Goal: Information Seeking & Learning: Check status

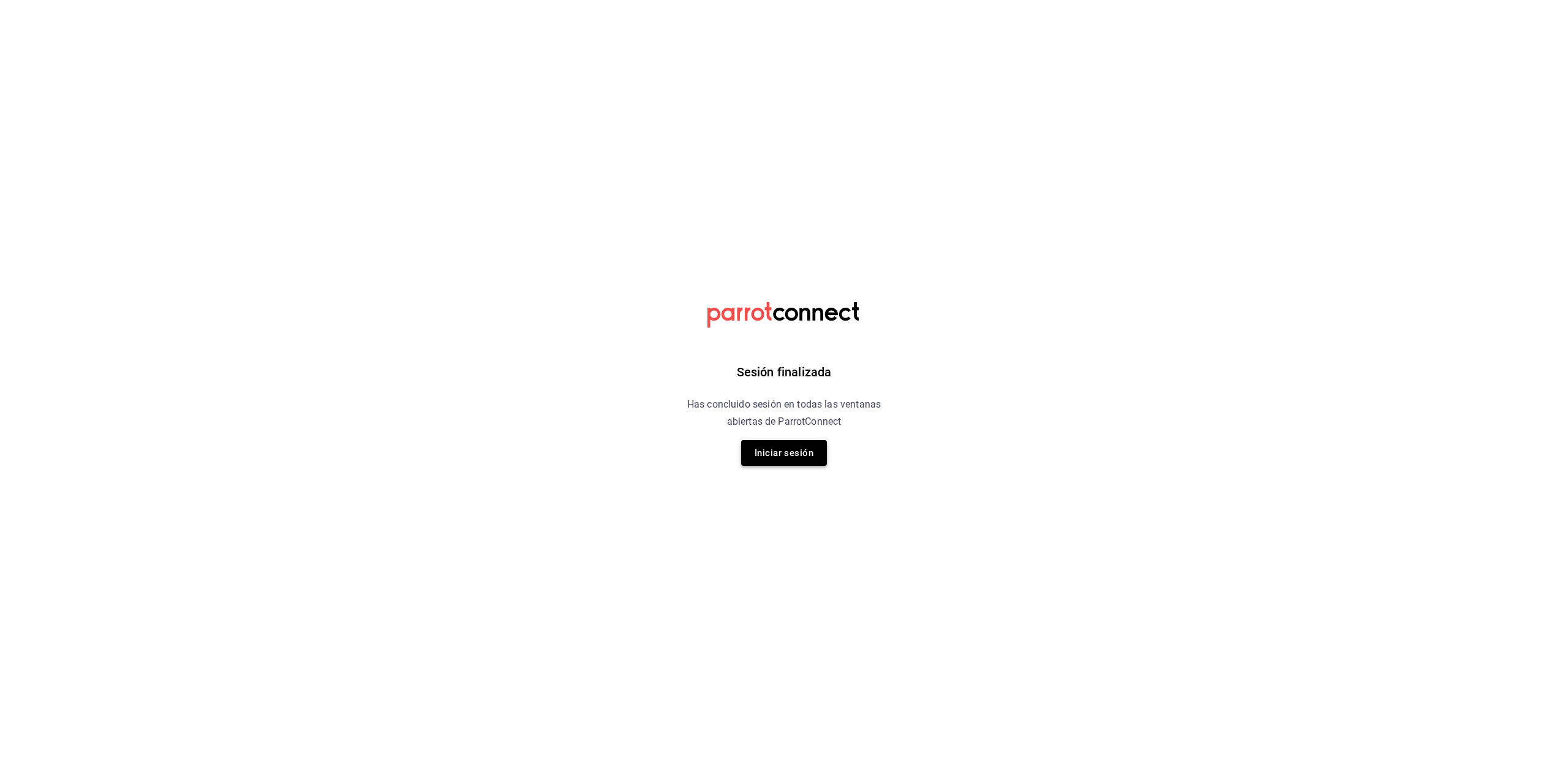
click at [774, 461] on button "Iniciar sesión" at bounding box center [784, 453] width 86 height 26
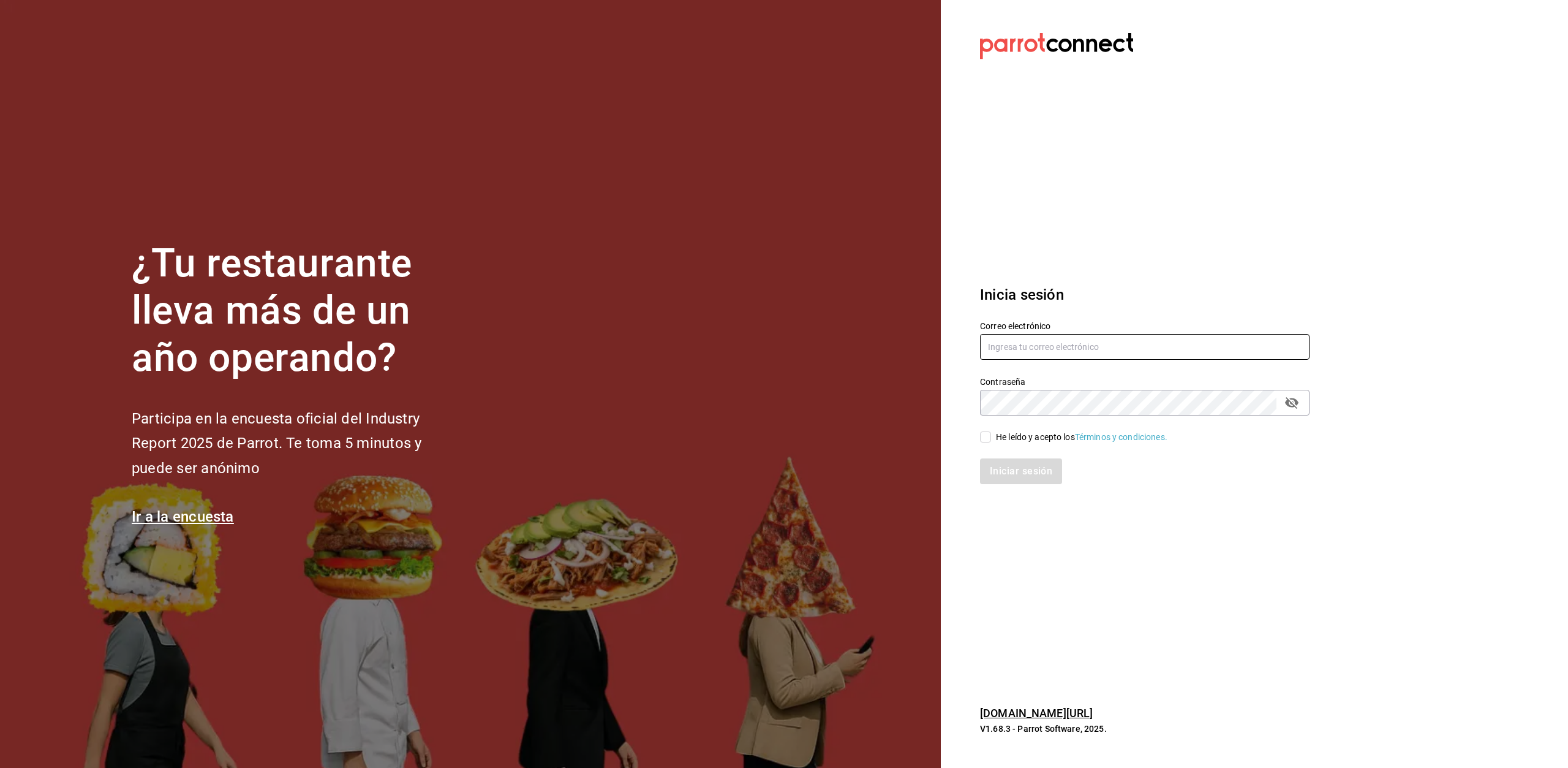
type input "[EMAIL_ADDRESS][DOMAIN_NAME]"
click at [987, 440] on input "He leído y acepto los Términos y condiciones." at bounding box center [985, 437] width 11 height 11
checkbox input "true"
click at [1020, 472] on button "Iniciar sesión" at bounding box center [1022, 472] width 83 height 26
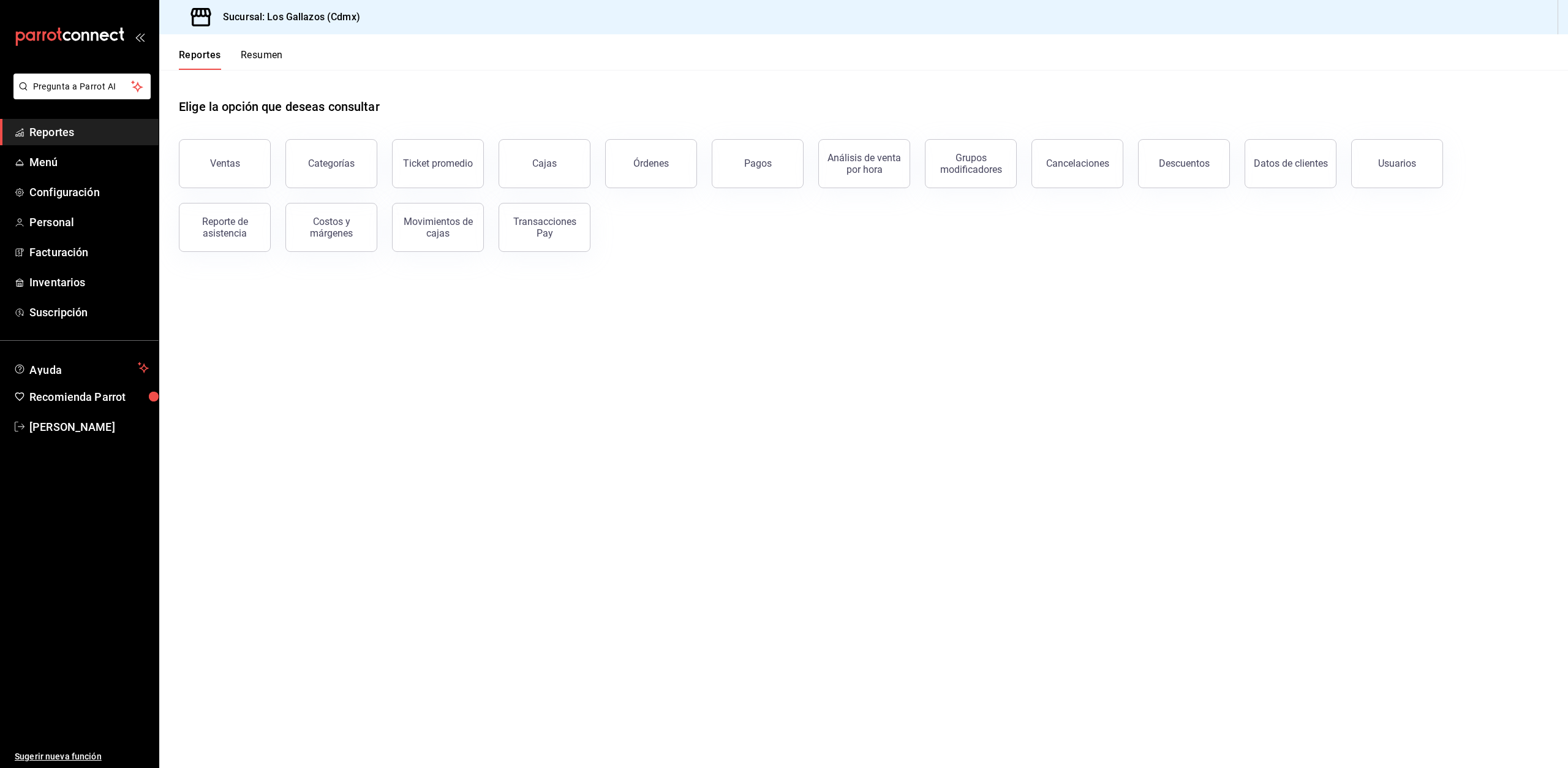
click at [657, 178] on button "Órdenes" at bounding box center [651, 164] width 92 height 49
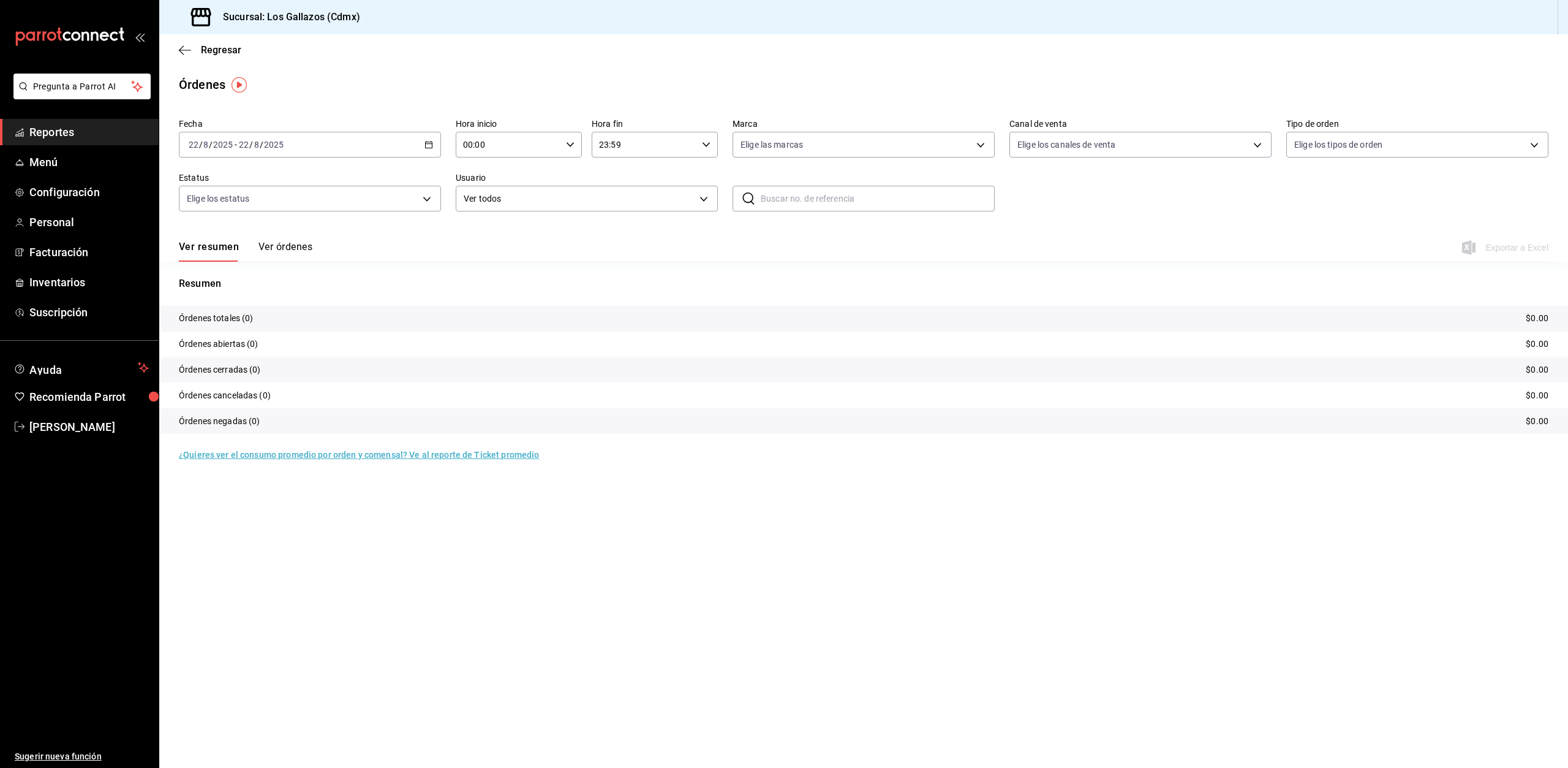
click at [433, 146] on div "2025-08-22 22 / 8 / 2025 - 2025-08-22 22 / 8 / 2025" at bounding box center [310, 145] width 262 height 26
click at [211, 318] on span "Rango de fechas" at bounding box center [236, 319] width 95 height 13
click at [389, 308] on abbr "21" at bounding box center [385, 306] width 8 height 8
click at [429, 146] on icon "button" at bounding box center [428, 144] width 8 height 8
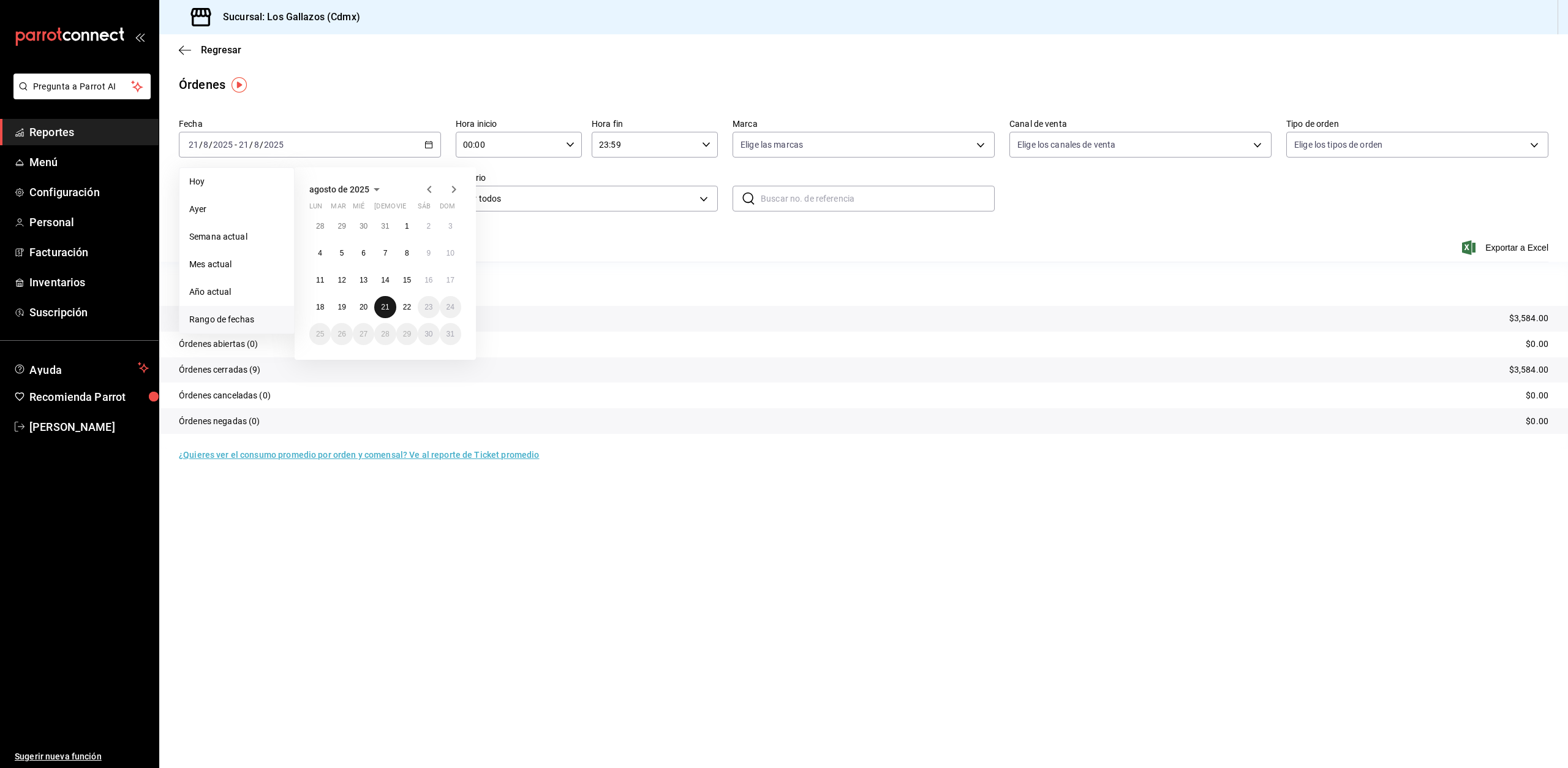
click at [386, 309] on abbr "21" at bounding box center [385, 306] width 8 height 8
click at [408, 310] on abbr "22" at bounding box center [407, 306] width 8 height 8
click at [568, 142] on icon "button" at bounding box center [570, 144] width 8 height 8
click at [493, 222] on span "12" at bounding box center [487, 222] width 43 height 10
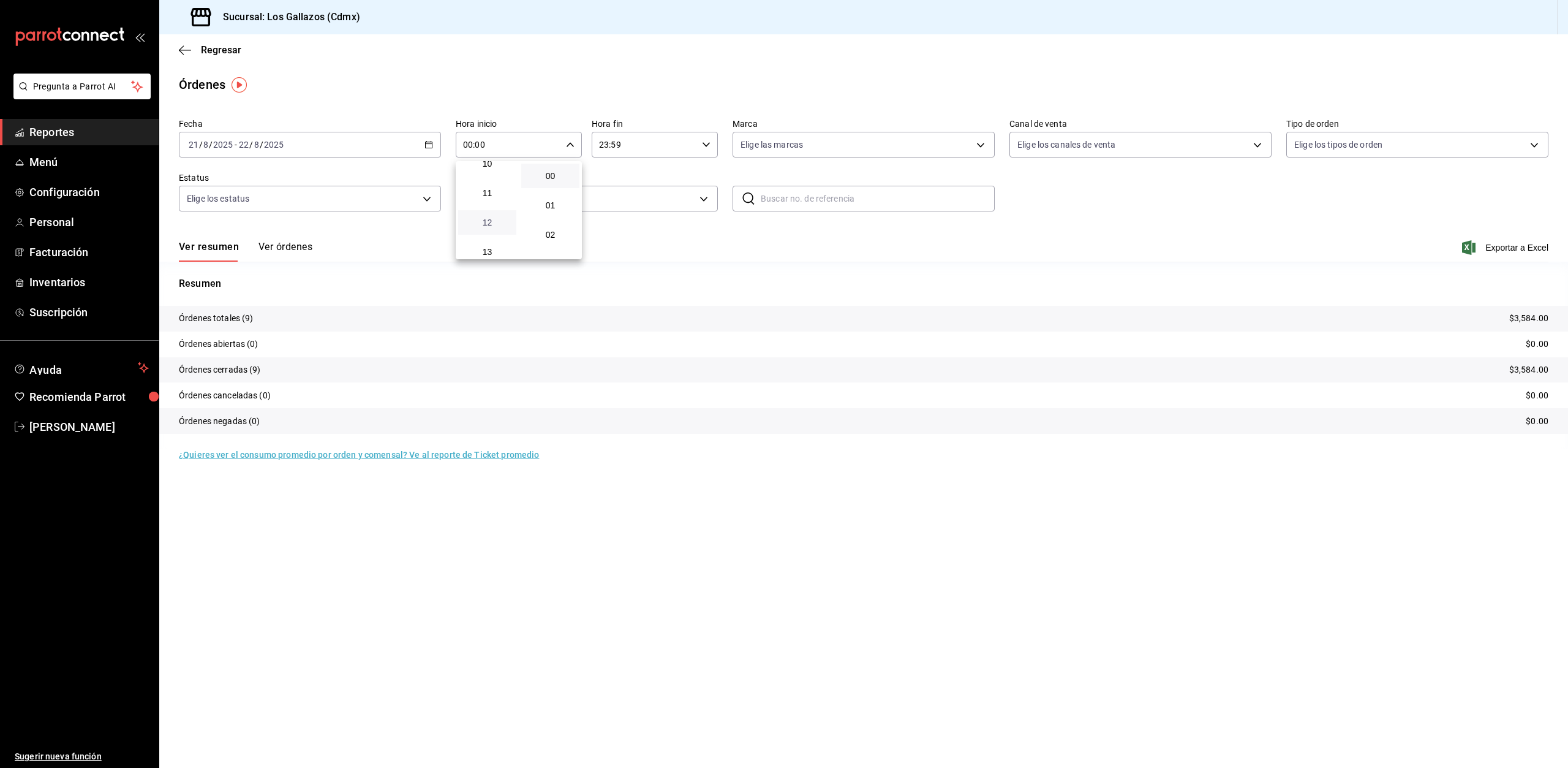
type input "12:00"
click at [709, 142] on div at bounding box center [784, 384] width 1568 height 768
click at [705, 142] on icon "button" at bounding box center [706, 144] width 8 height 8
click at [621, 235] on span "02" at bounding box center [623, 234] width 43 height 10
type input "02:59"
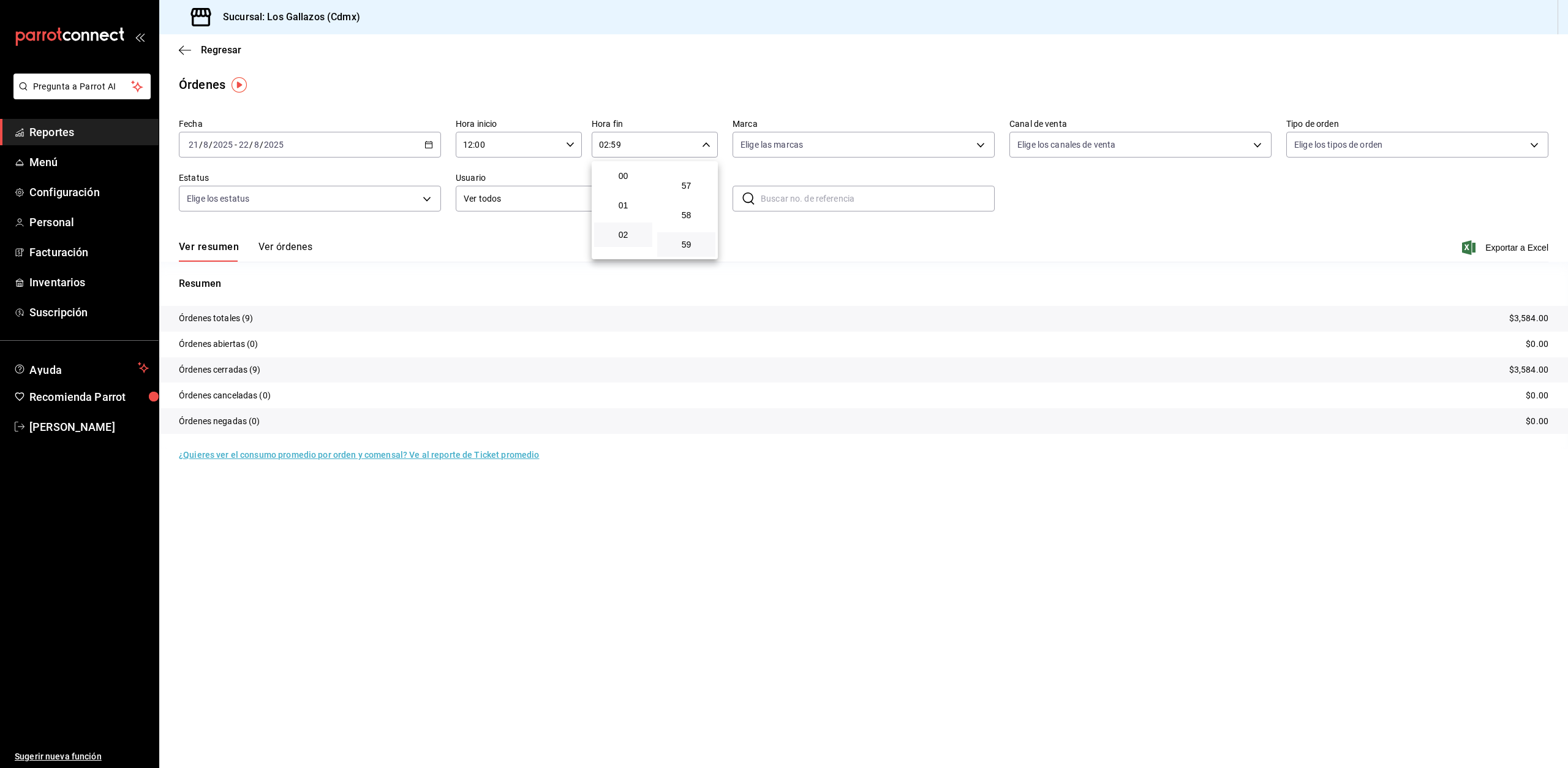
click at [286, 246] on div at bounding box center [784, 384] width 1568 height 768
click at [290, 242] on button "Ver órdenes" at bounding box center [285, 251] width 54 height 20
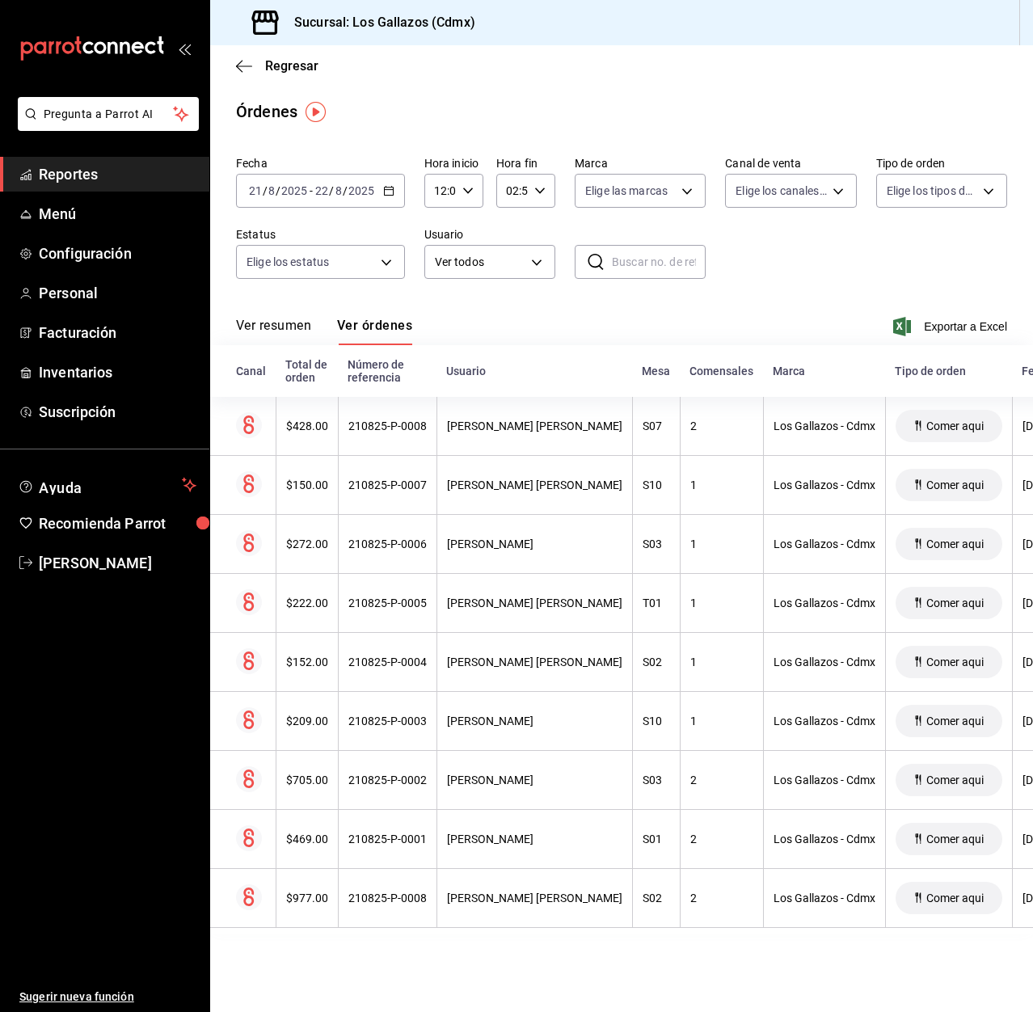
click at [279, 326] on button "Ver resumen" at bounding box center [273, 331] width 75 height 27
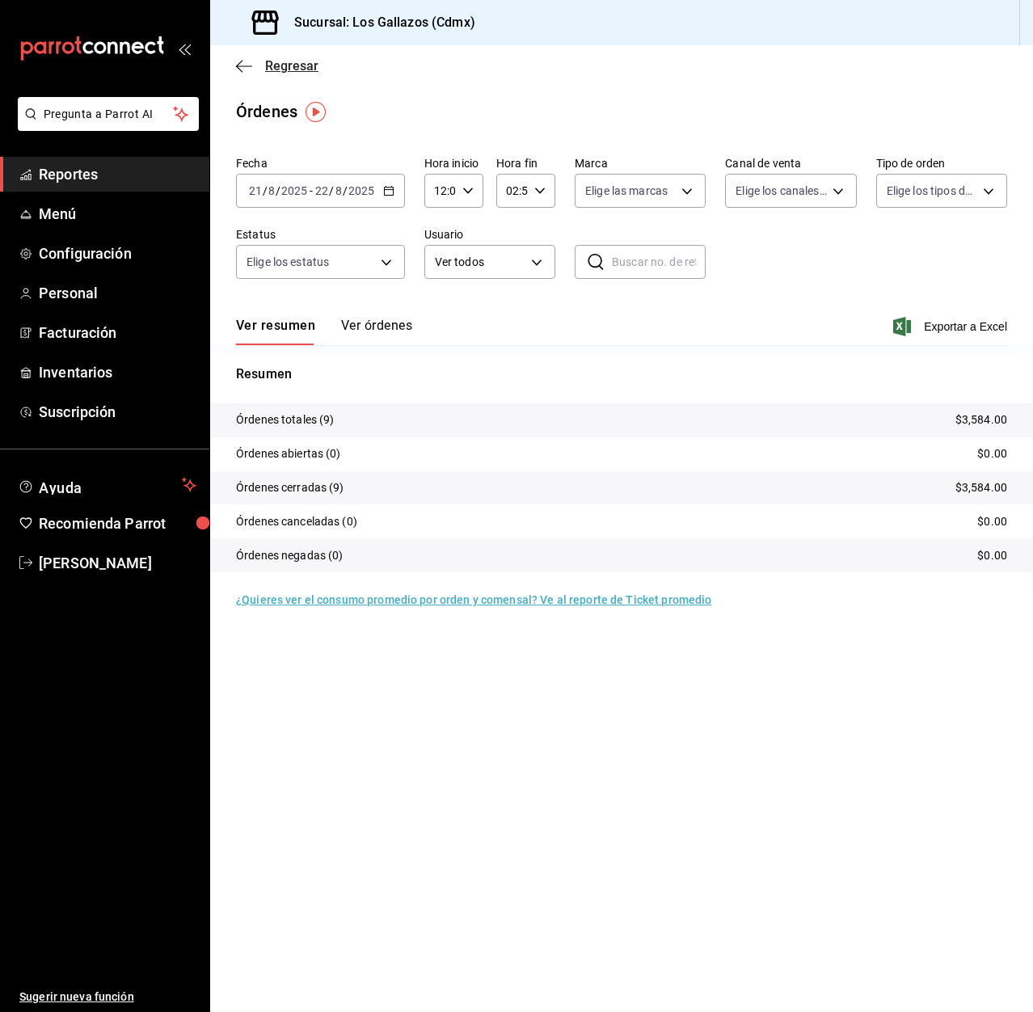
click at [247, 68] on icon "button" at bounding box center [244, 66] width 16 height 15
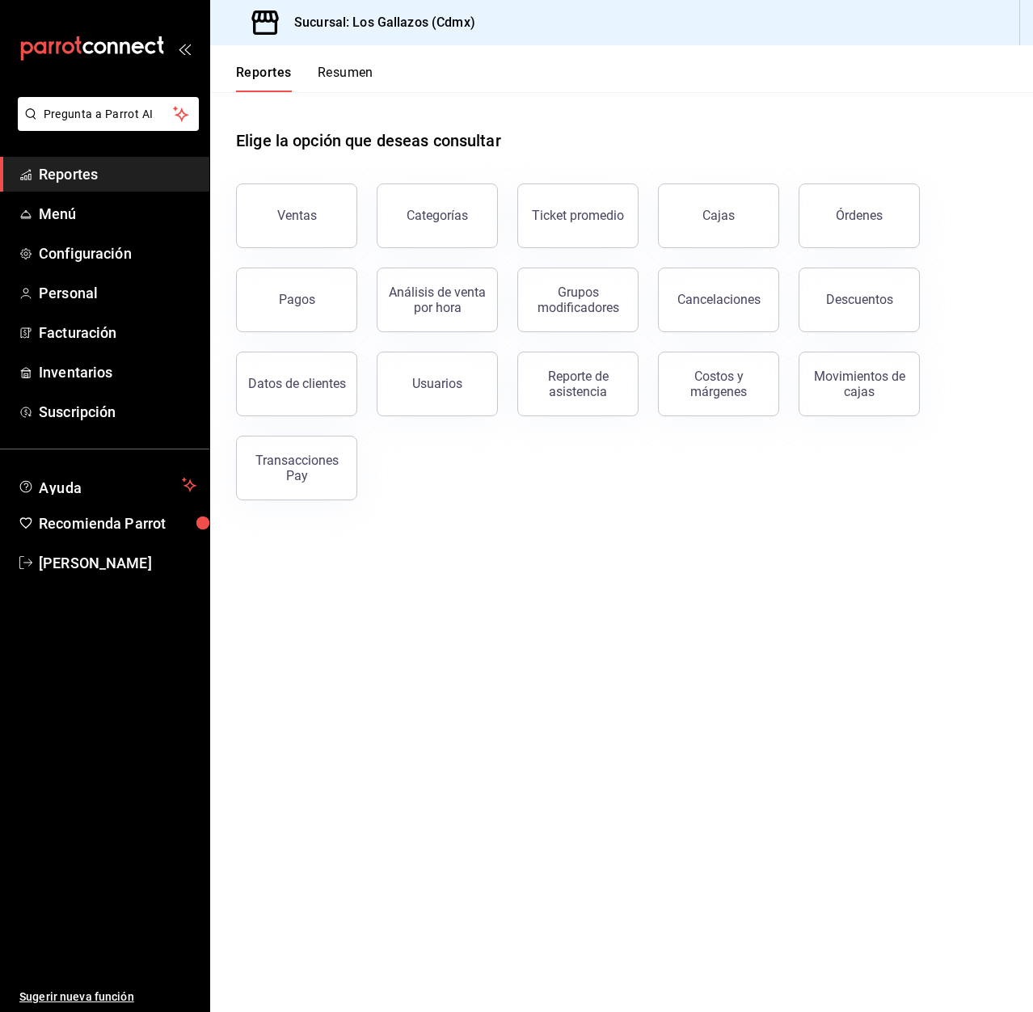
click at [285, 466] on div "Transacciones Pay" at bounding box center [297, 468] width 100 height 31
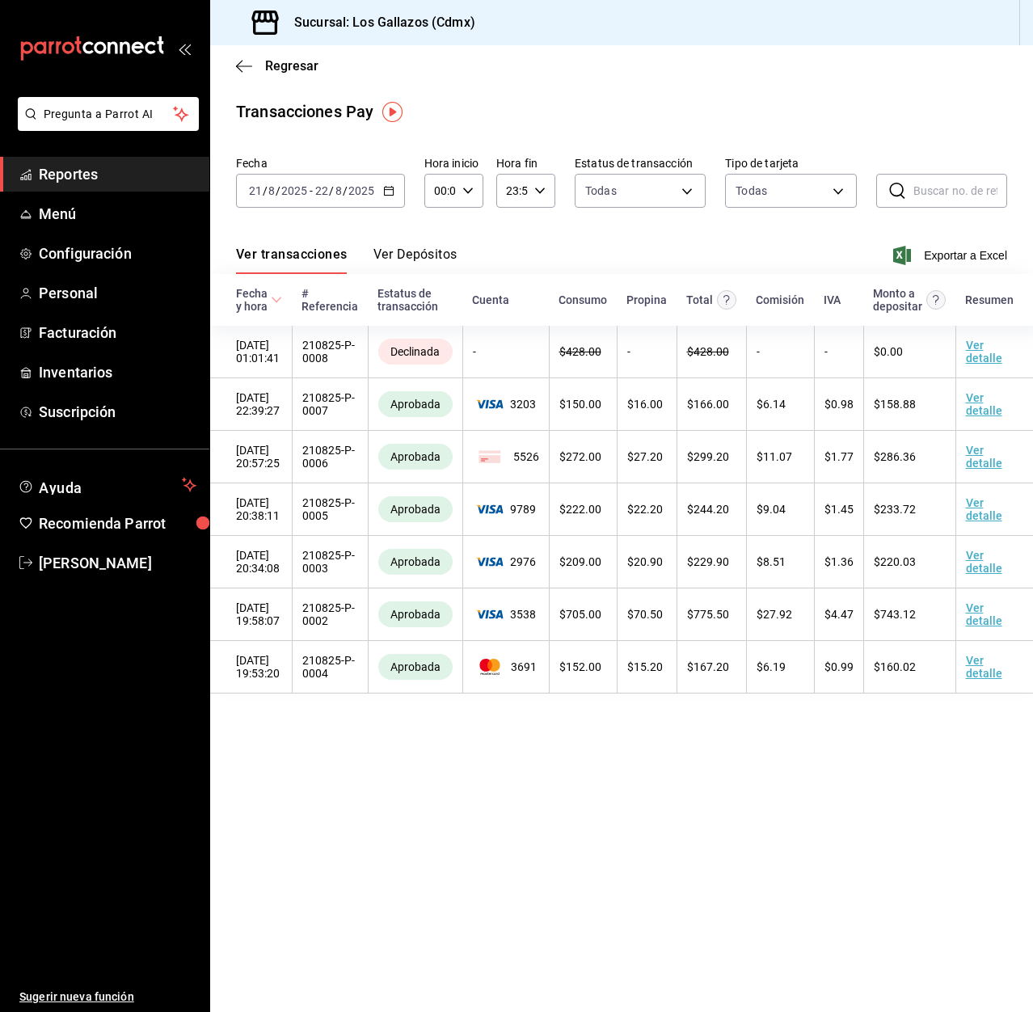
click at [543, 187] on icon "button" at bounding box center [539, 190] width 11 height 11
click at [513, 306] on span "02" at bounding box center [510, 309] width 4 height 13
type input "02:59"
click at [699, 250] on div at bounding box center [516, 506] width 1033 height 1012
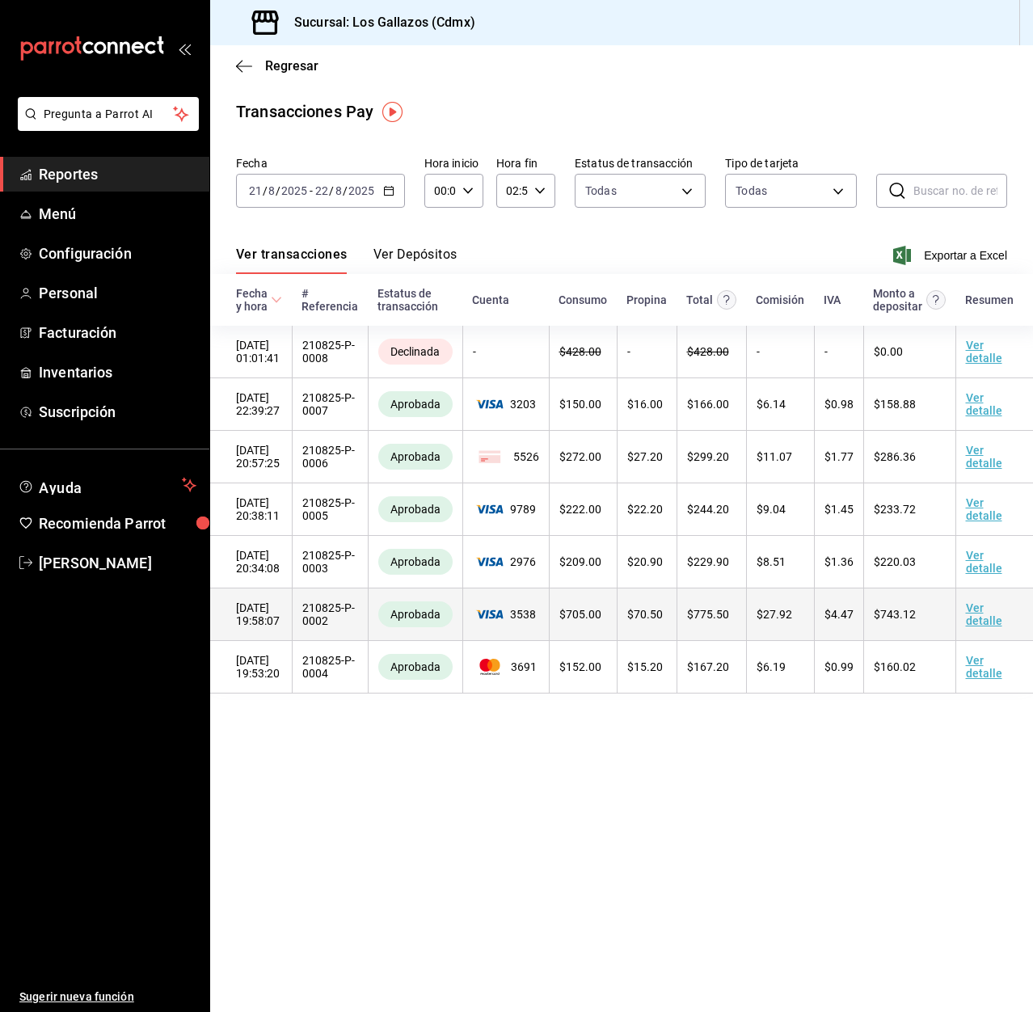
click at [575, 633] on td "$ 705.00" at bounding box center [583, 615] width 68 height 53
